Goal: Complete application form

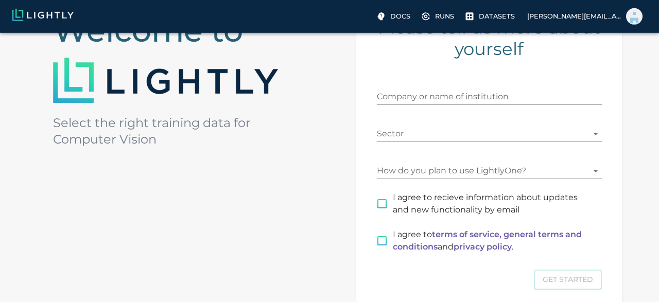
scroll to position [124, 0]
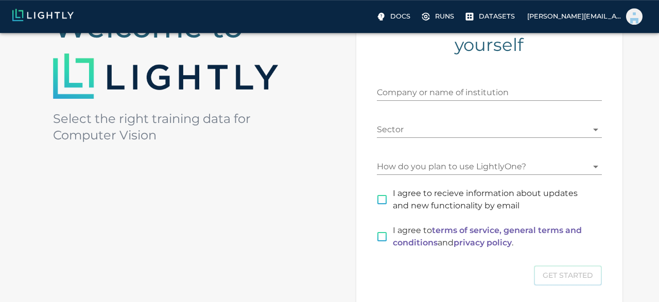
click at [446, 165] on body "Docs Runs Datasets [PERSON_NAME][EMAIL_ADDRESS][DOMAIN_NAME] Welcome to Select …" at bounding box center [329, 150] width 659 height 483
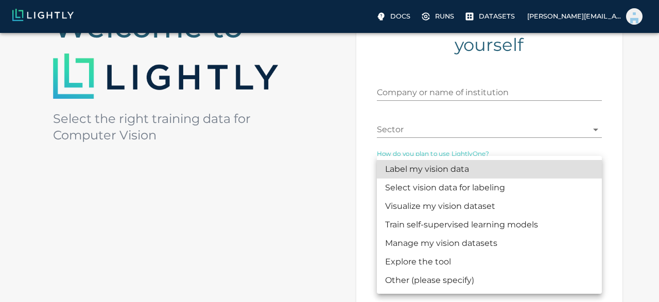
click at [466, 265] on li "Explore the tool" at bounding box center [489, 262] width 225 height 19
type input "CHECKING_THE_TOOL"
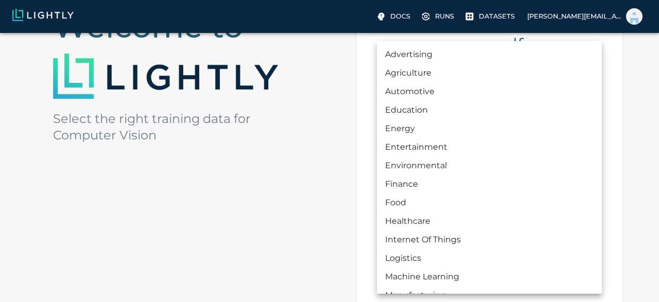
click at [465, 133] on body "Docs Runs Datasets [PERSON_NAME][EMAIL_ADDRESS][DOMAIN_NAME] Welcome to Select …" at bounding box center [329, 150] width 659 height 483
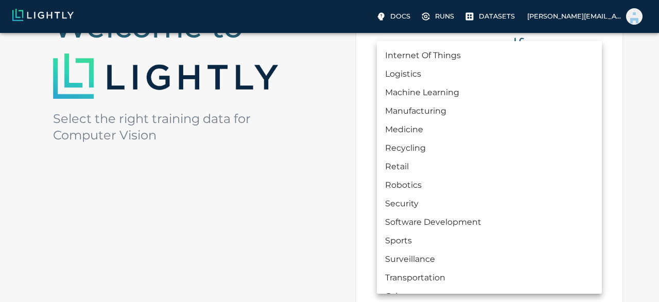
scroll to position [200, 0]
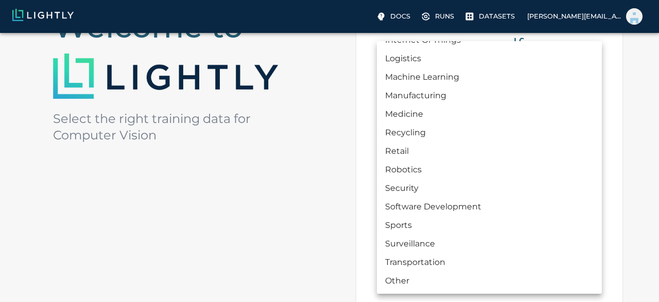
click at [412, 282] on li "Other" at bounding box center [489, 281] width 225 height 19
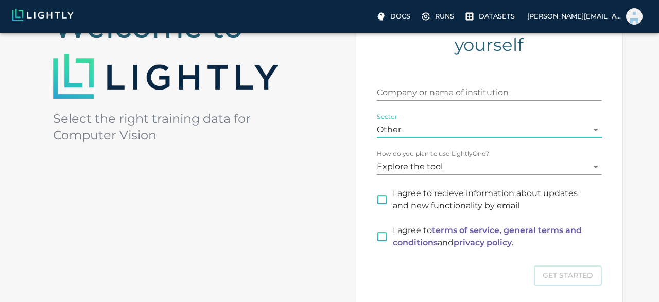
click at [453, 126] on body "Docs Runs Datasets [PERSON_NAME][EMAIL_ADDRESS][DOMAIN_NAME] Welcome to Select …" at bounding box center [329, 150] width 659 height 483
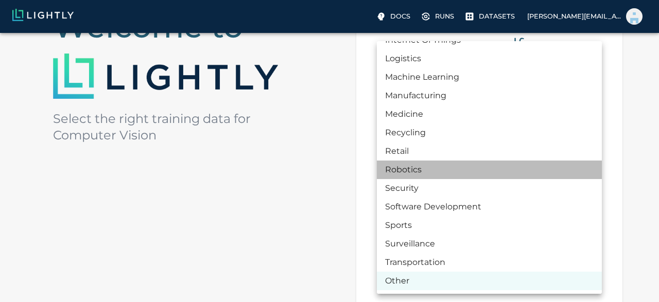
click at [442, 170] on li "Robotics" at bounding box center [489, 170] width 225 height 19
type input "ROBOTICS"
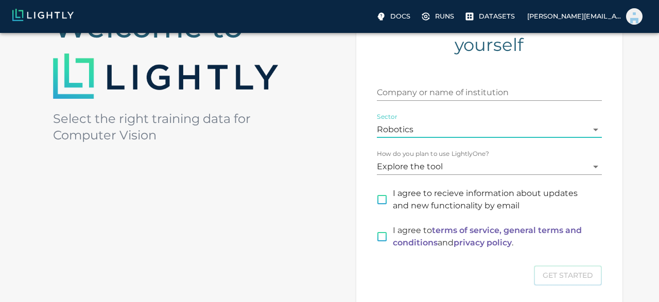
click at [467, 90] on input "Company or name of institution" at bounding box center [489, 92] width 225 height 16
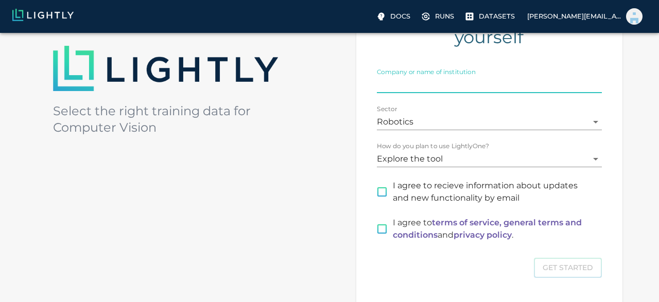
scroll to position [214, 0]
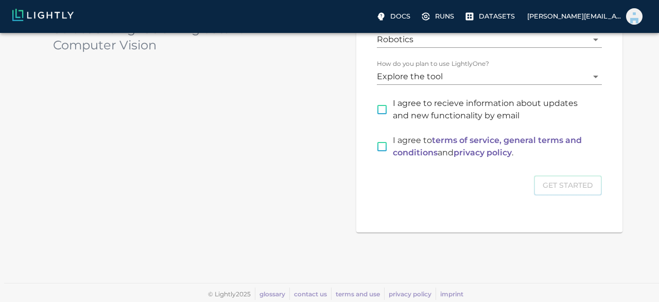
click at [383, 112] on input "I agree to recieve information about updates and new functionality by email" at bounding box center [382, 110] width 22 height 22
checkbox input "true"
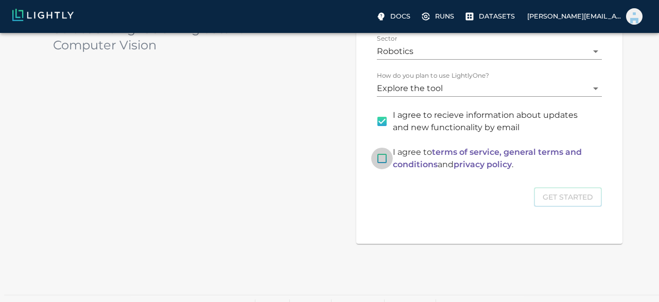
click at [385, 164] on input "I agree to terms of service, general terms and conditions and privacy policy ." at bounding box center [382, 159] width 22 height 22
checkbox input "true"
